Goal: Transaction & Acquisition: Subscribe to service/newsletter

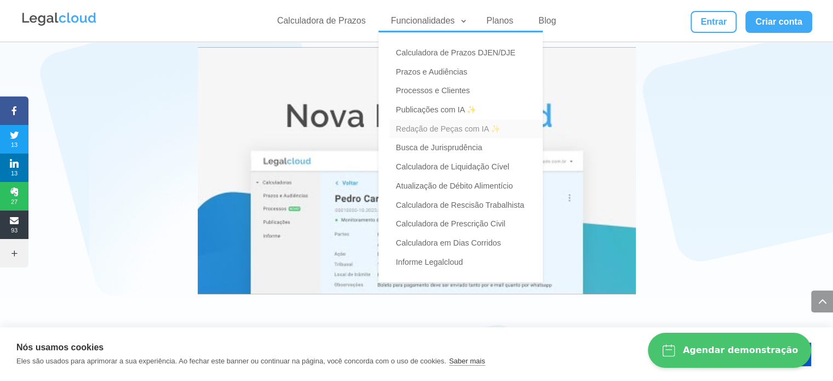
scroll to position [2026, 0]
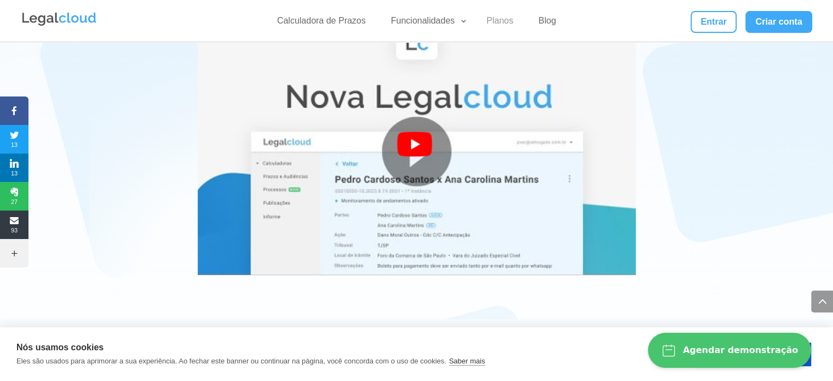
click at [502, 19] on link "Planos" at bounding box center [500, 23] width 40 height 16
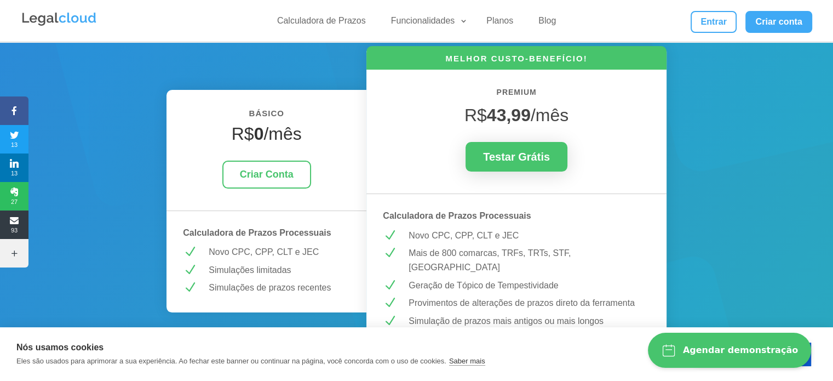
scroll to position [164, 0]
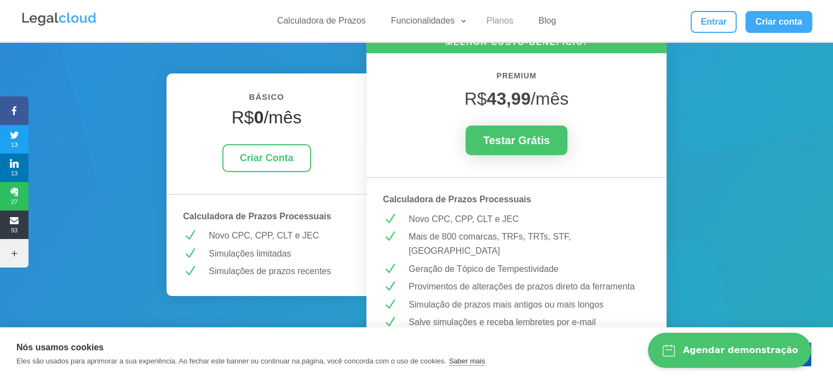
click at [502, 17] on link "Planos" at bounding box center [500, 23] width 40 height 16
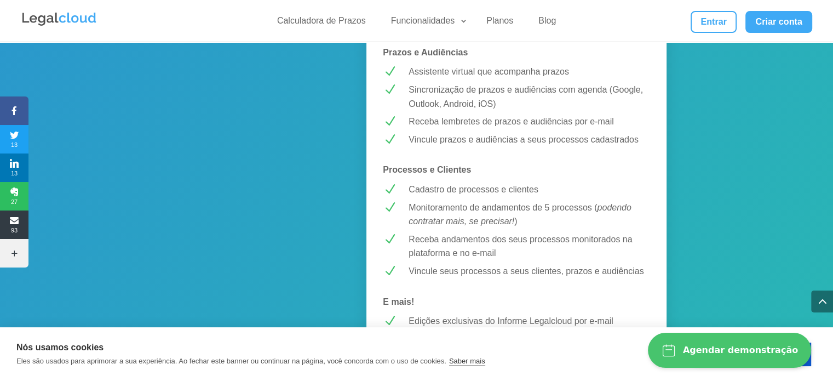
scroll to position [876, 0]
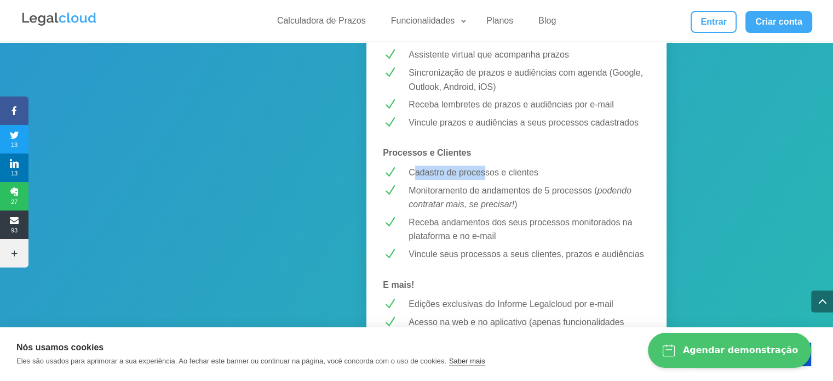
drag, startPoint x: 412, startPoint y: 161, endPoint x: 487, endPoint y: 162, distance: 75.0
click at [487, 165] on p "Cadastro de processos e clientes" at bounding box center [530, 172] width 242 height 14
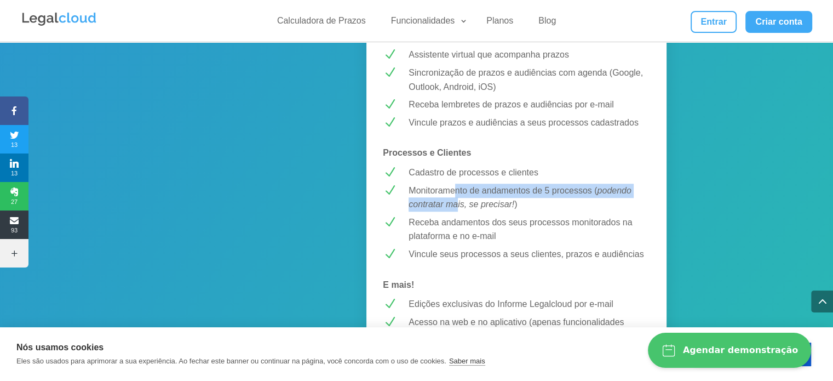
drag, startPoint x: 454, startPoint y: 173, endPoint x: 457, endPoint y: 186, distance: 13.0
click at [457, 186] on p "Monitoramento de andamentos de 5 processos ( podendo contratar mais, se precisa…" at bounding box center [530, 197] width 242 height 28
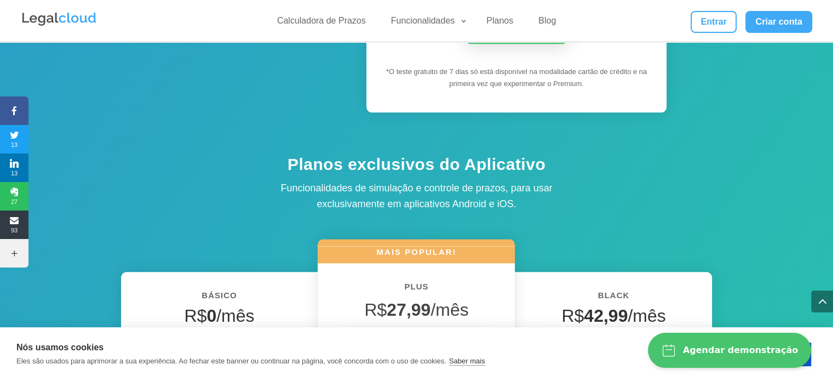
scroll to position [1205, 0]
